Goal: Contribute content

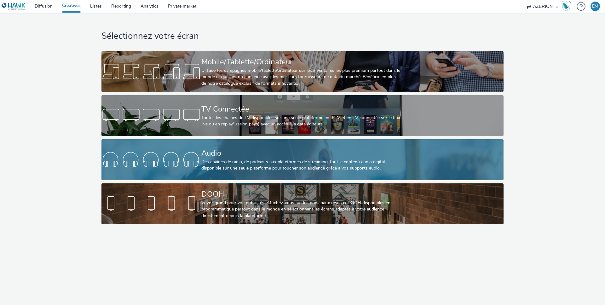
click at [244, 148] on div "Audio" at bounding box center [301, 153] width 200 height 11
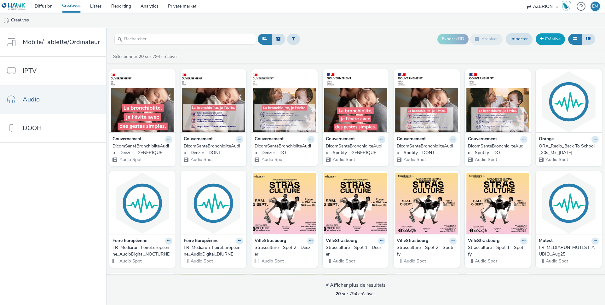
click at [545, 35] on link "Créative" at bounding box center [549, 38] width 29 height 11
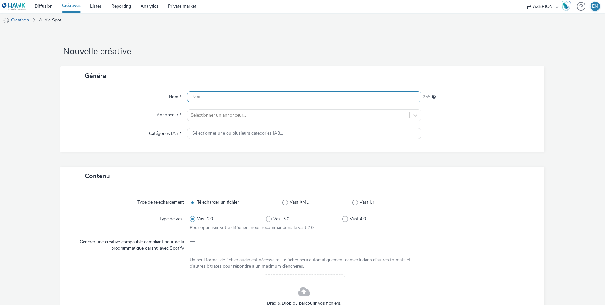
click at [338, 94] on input "text" at bounding box center [304, 96] width 234 height 11
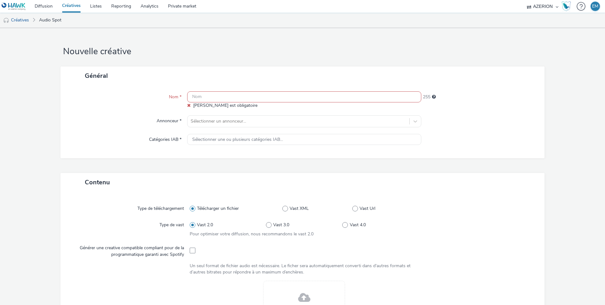
paste input "240902 - RADIO BRONCHIOLITE 30s V2.mp3"
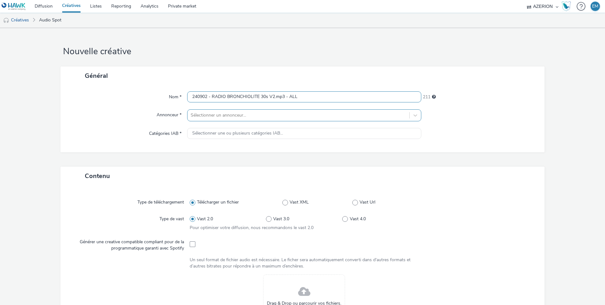
type input "240902 - RADIO BRONCHIOLITE 30s V2.mp3 - ALL"
click at [250, 112] on div at bounding box center [298, 115] width 215 height 8
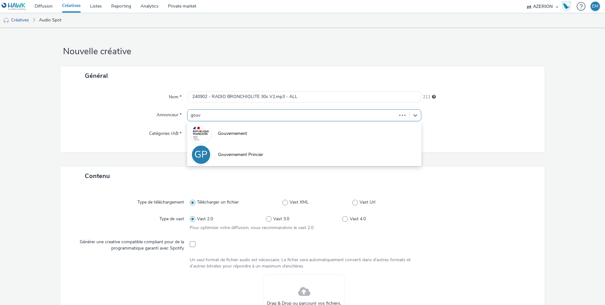
type input "gouve"
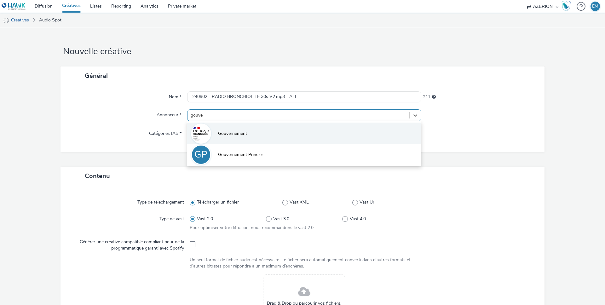
click at [235, 128] on li "Gouvernement" at bounding box center [304, 133] width 234 height 21
type input "[URL][DOMAIN_NAME]"
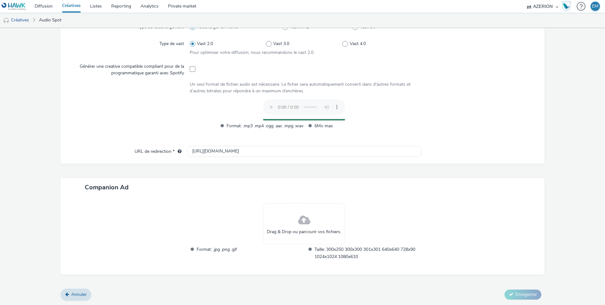
scroll to position [168, 0]
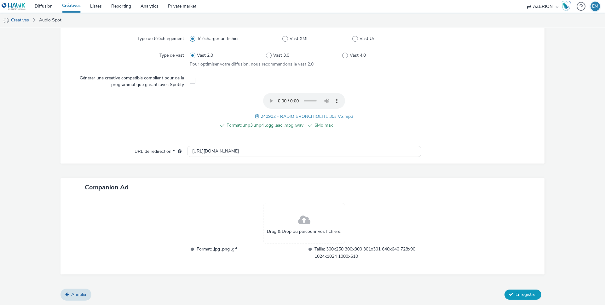
click at [515, 295] on span "Enregistrer" at bounding box center [525, 294] width 21 height 6
